Goal: Obtain resource: Obtain resource

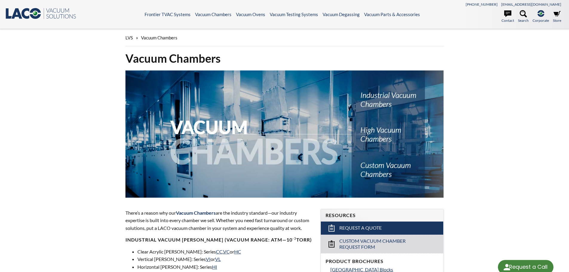
select select "Language Translate Widget"
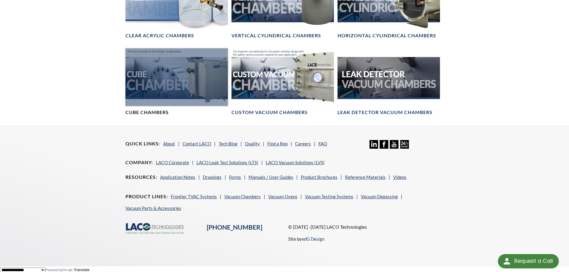
scroll to position [401, 0]
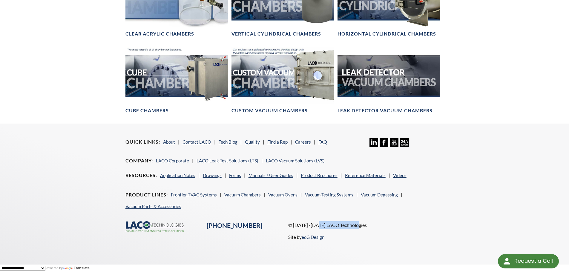
drag, startPoint x: 361, startPoint y: 225, endPoint x: 320, endPoint y: 227, distance: 41.3
click at [320, 227] on p "© [DATE] -[DATE] LACO Technologies" at bounding box center [366, 225] width 156 height 8
copy p "LACO Technologies"
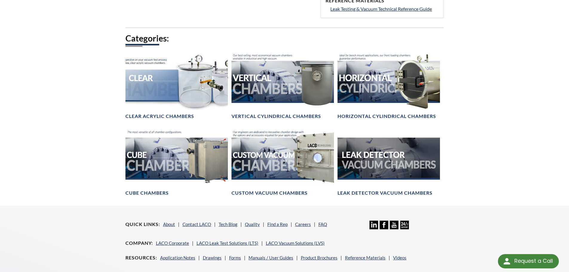
scroll to position [329, 0]
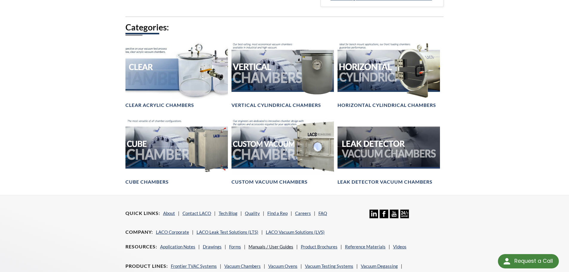
click at [283, 244] on link "Manuals / User Guides" at bounding box center [271, 246] width 45 height 5
